Goal: Check status

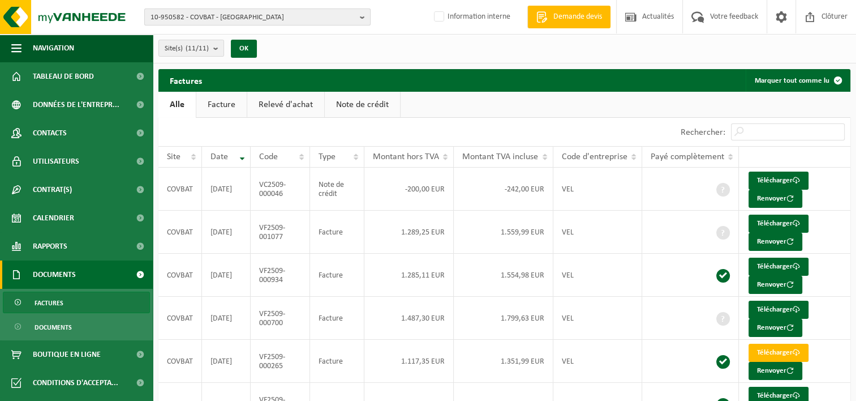
click at [360, 20] on b "button" at bounding box center [365, 17] width 10 height 16
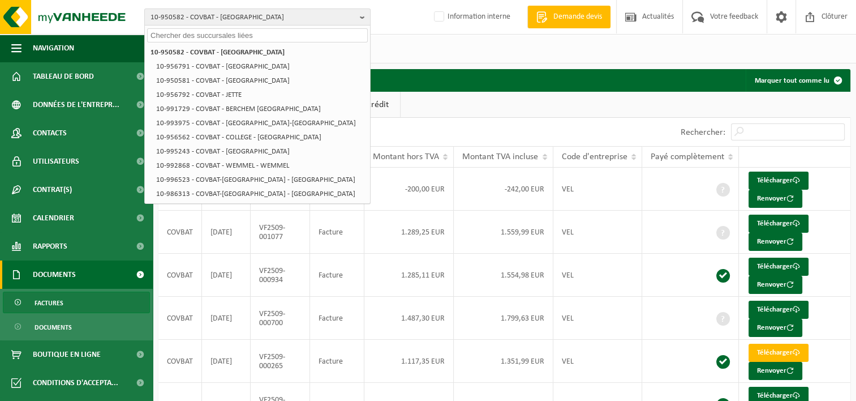
click at [226, 41] on input "text" at bounding box center [257, 35] width 221 height 14
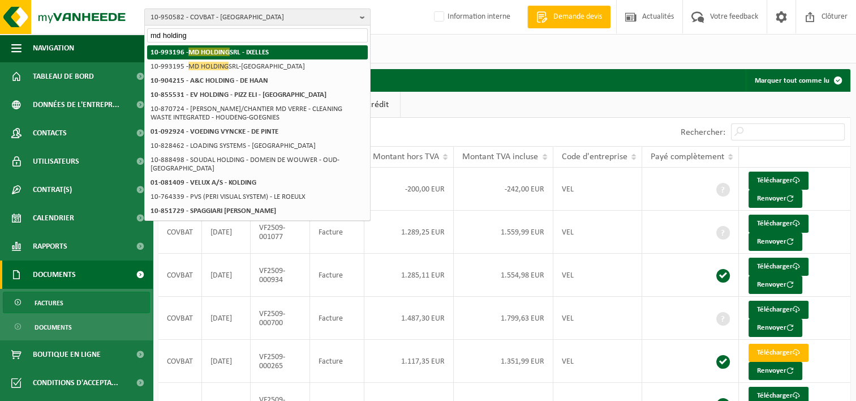
type input "md holding"
click at [232, 48] on strong "10-993196 - MD HOLDING SRL - IXELLES" at bounding box center [210, 52] width 118 height 8
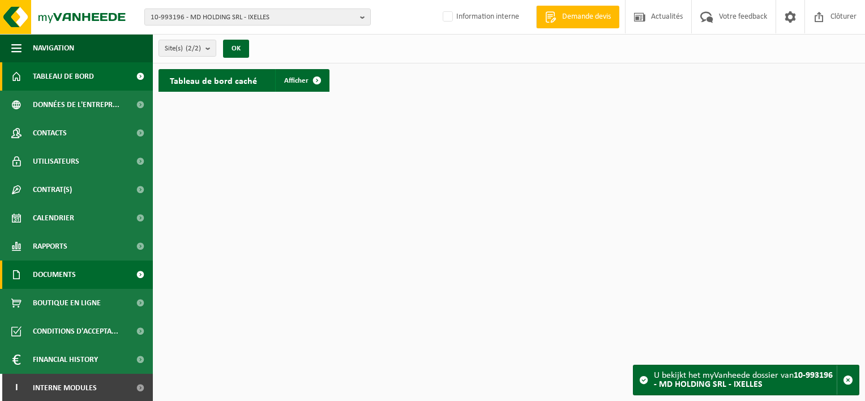
click at [73, 272] on span "Documents" at bounding box center [54, 274] width 43 height 28
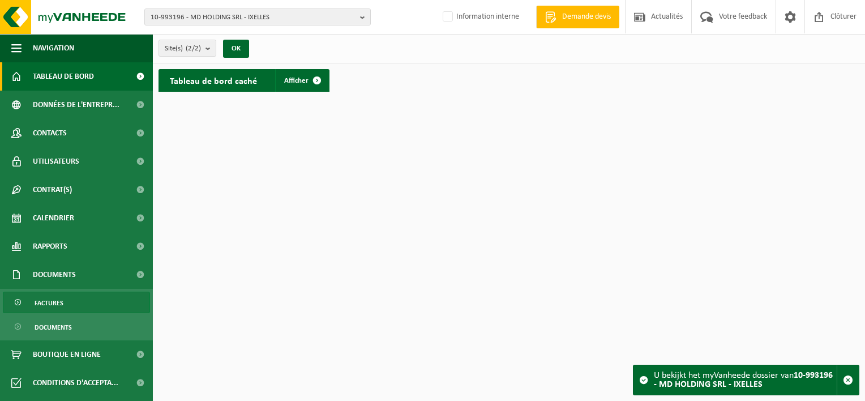
click at [81, 300] on link "Factures" at bounding box center [76, 302] width 147 height 22
